Goal: Check status: Check status

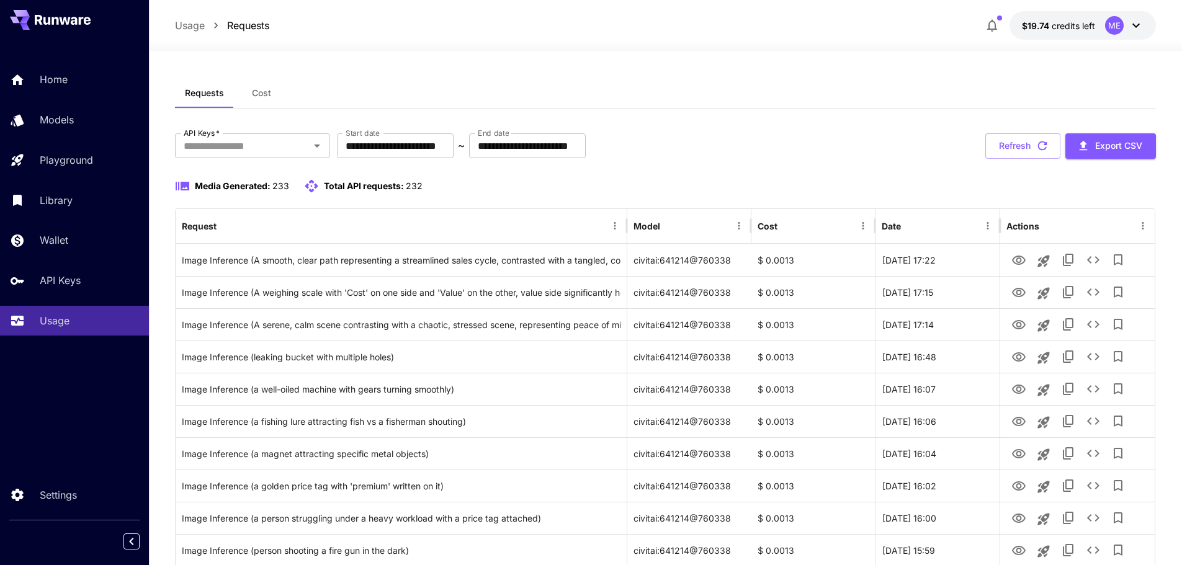
click at [1024, 154] on button "Refresh" at bounding box center [1022, 145] width 75 height 25
click at [1044, 31] on p "$19.74 credits left" at bounding box center [1058, 25] width 73 height 13
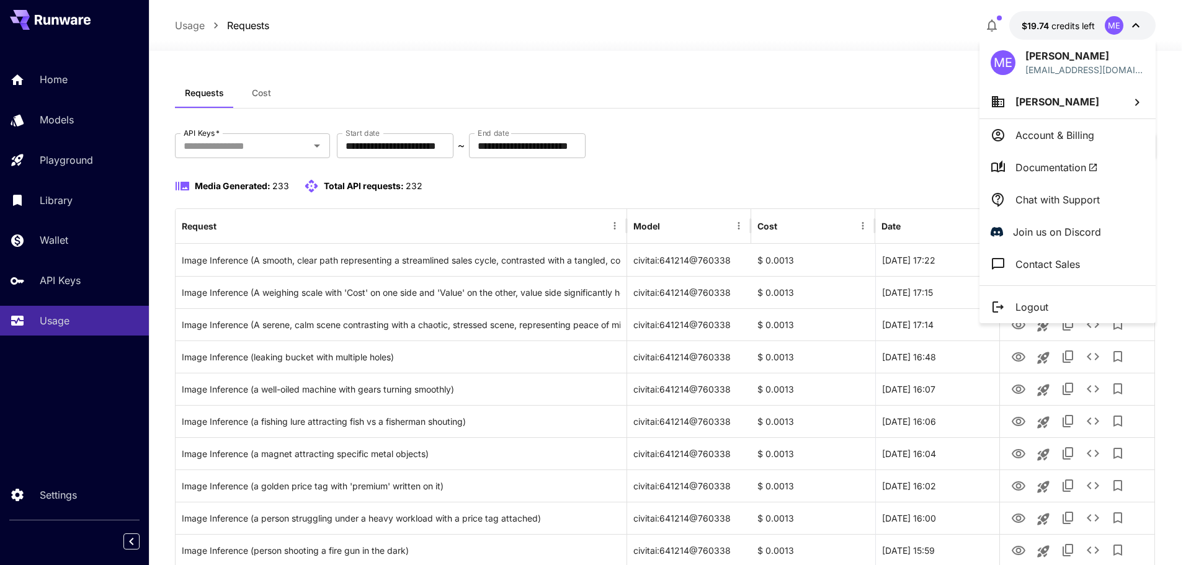
click at [929, 76] on div at bounding box center [595, 282] width 1191 height 565
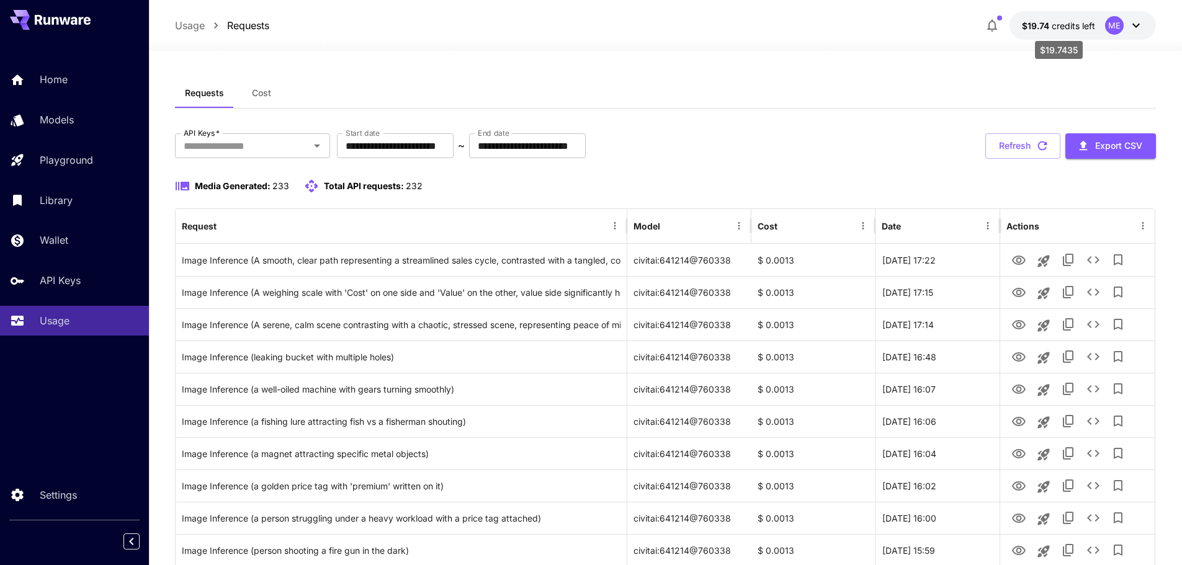
click at [1068, 28] on span "credits left" at bounding box center [1073, 25] width 43 height 11
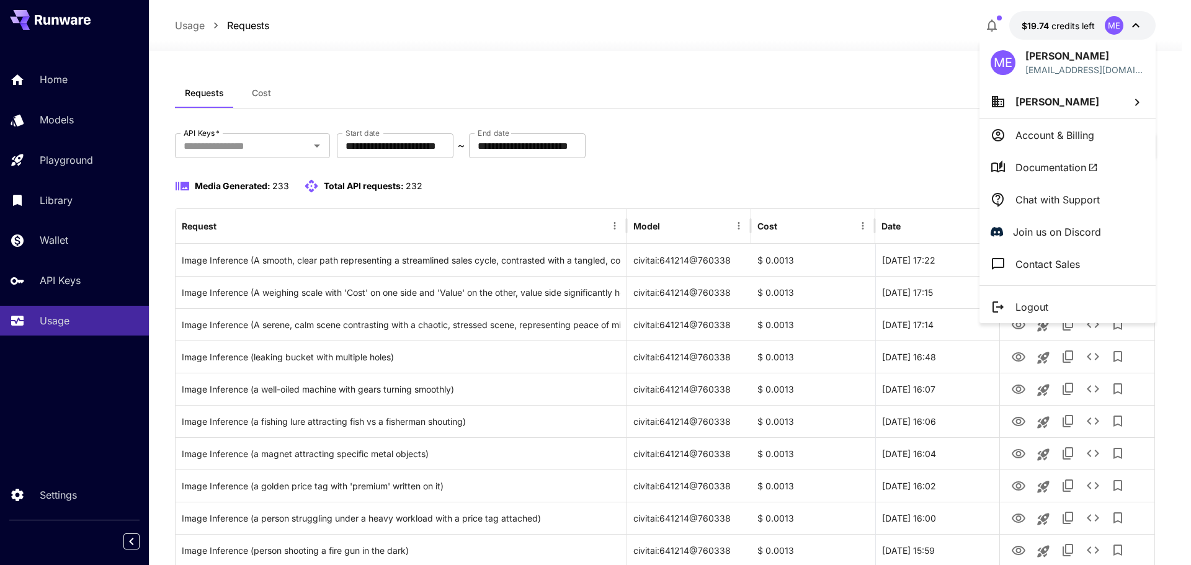
click at [900, 89] on div at bounding box center [595, 282] width 1191 height 565
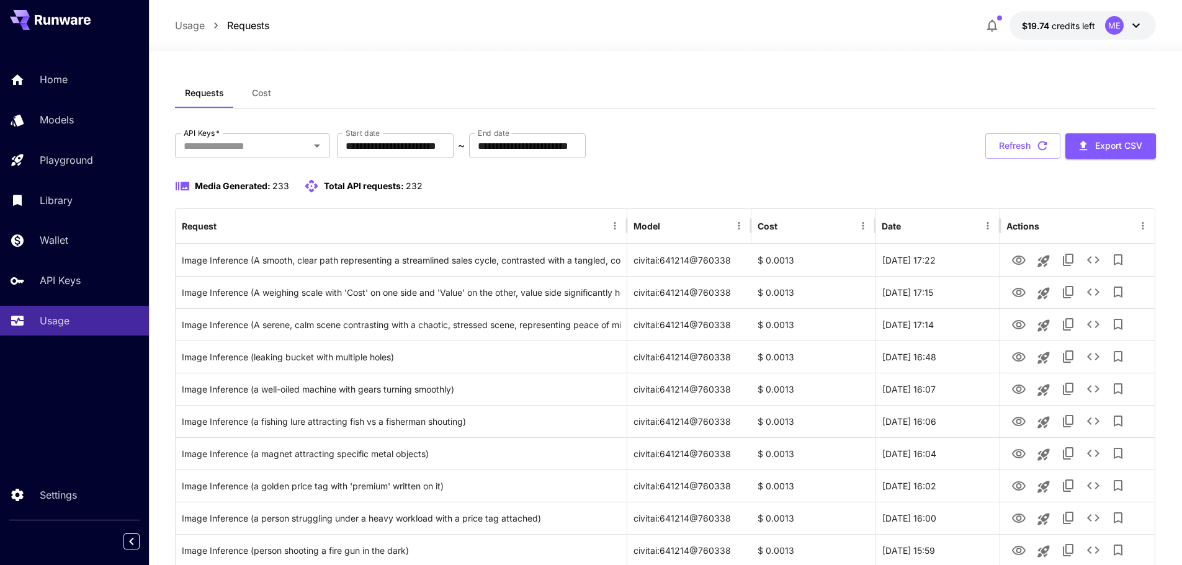
click at [728, 148] on div "**********" at bounding box center [666, 145] width 982 height 25
